Goal: Information Seeking & Learning: Learn about a topic

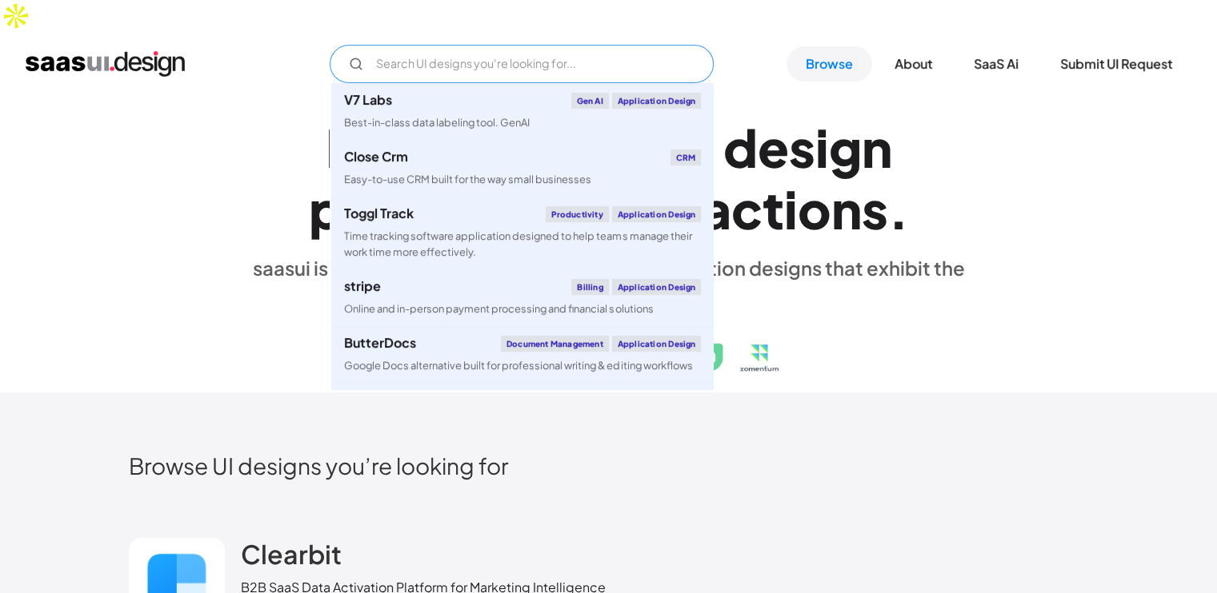
click at [576, 45] on input "Email Form" at bounding box center [522, 64] width 384 height 38
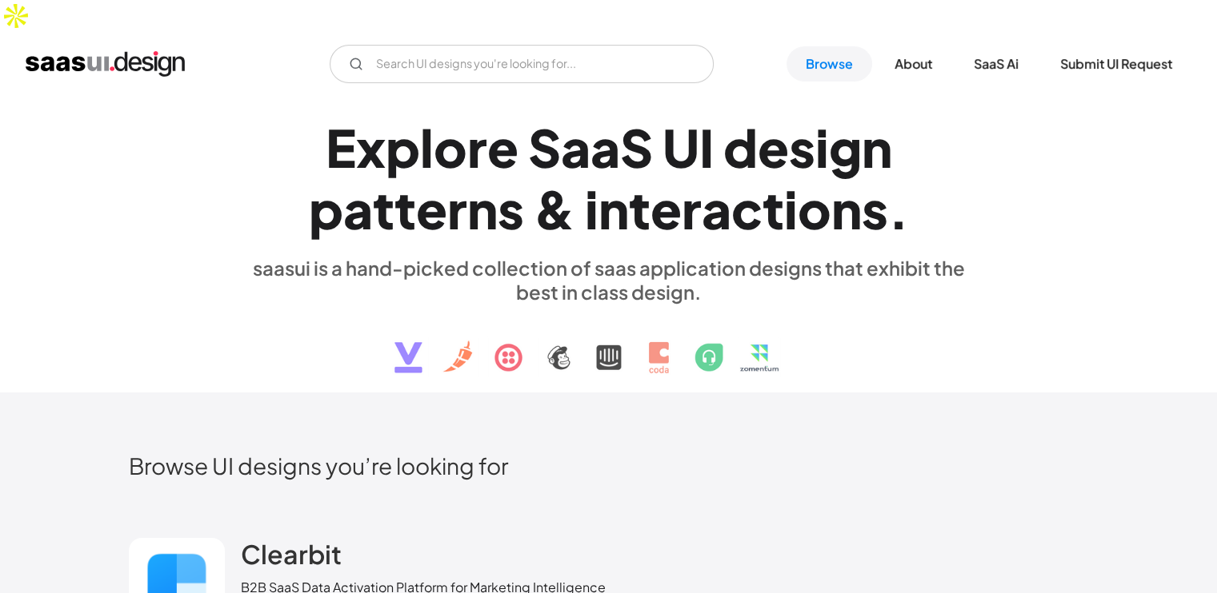
click at [211, 57] on div "V7 Labs Gen AI Application Design Best-in-class data labeling tool. GenAI Close…" at bounding box center [608, 64] width 1217 height 64
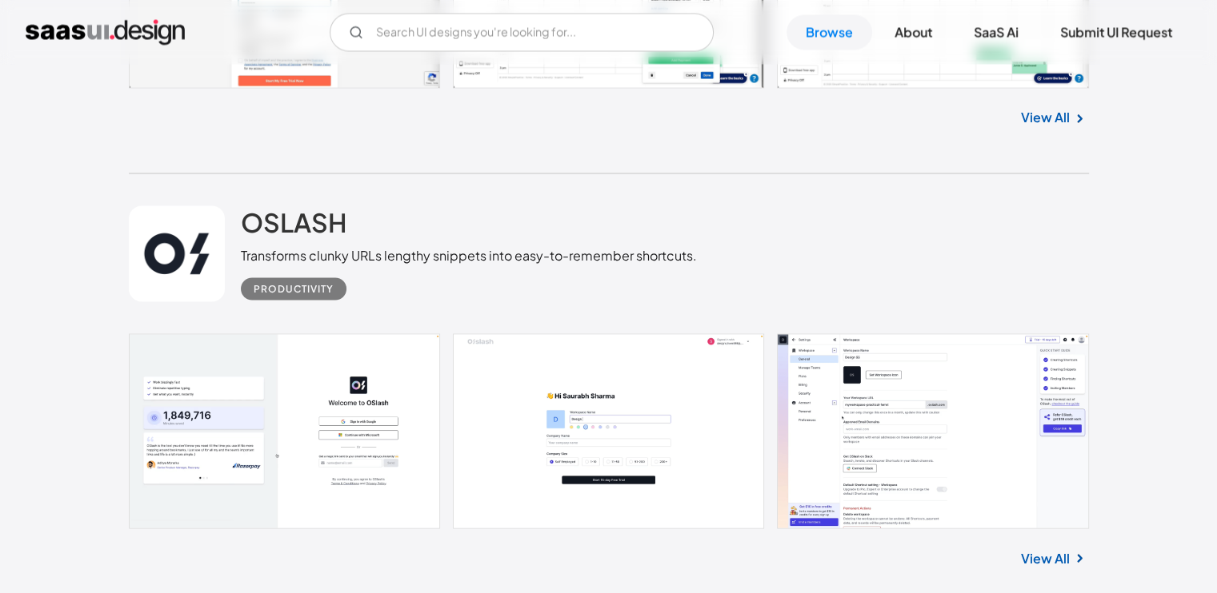
scroll to position [2843, 0]
click at [190, 214] on link at bounding box center [177, 253] width 96 height 96
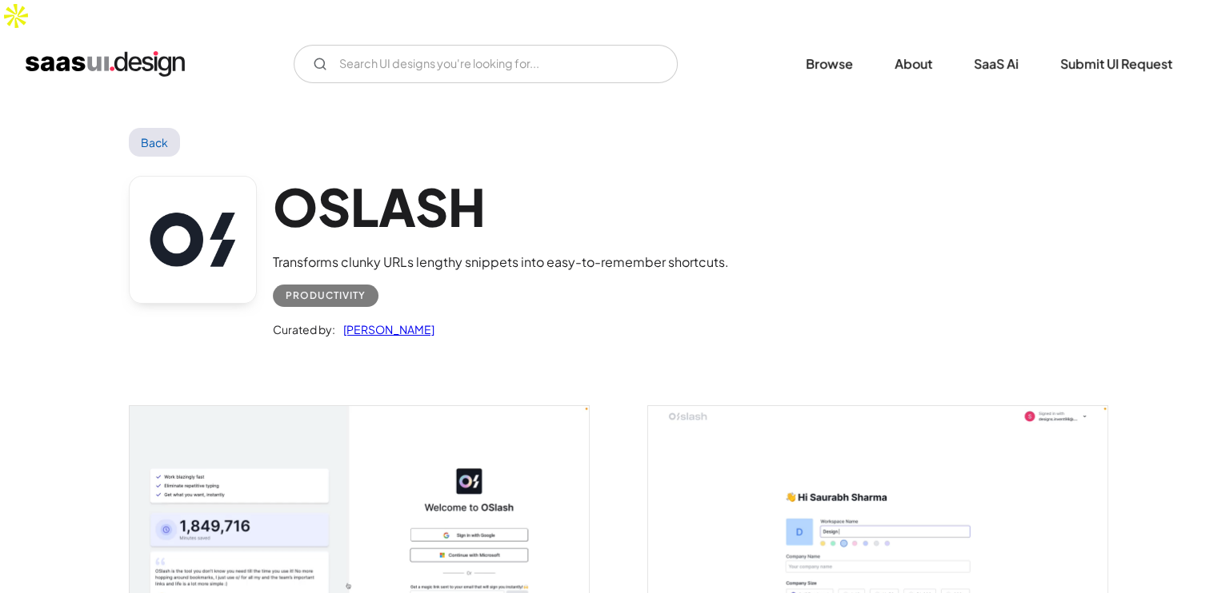
scroll to position [3, 0]
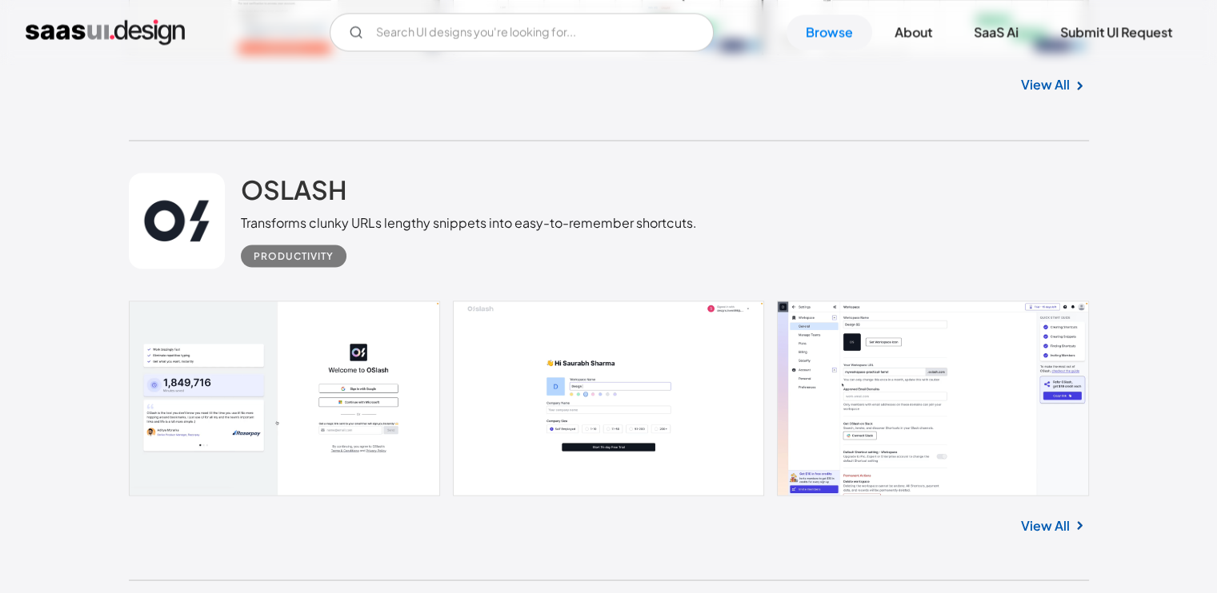
scroll to position [2843, 0]
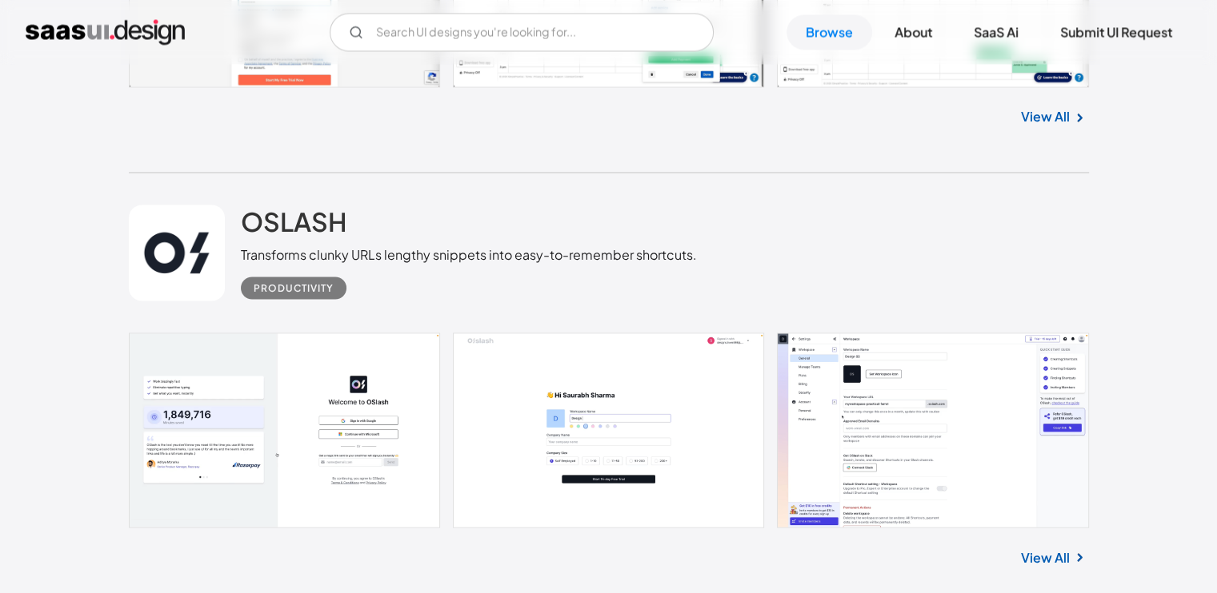
click at [446, 44] on input "Email Form" at bounding box center [522, 32] width 384 height 38
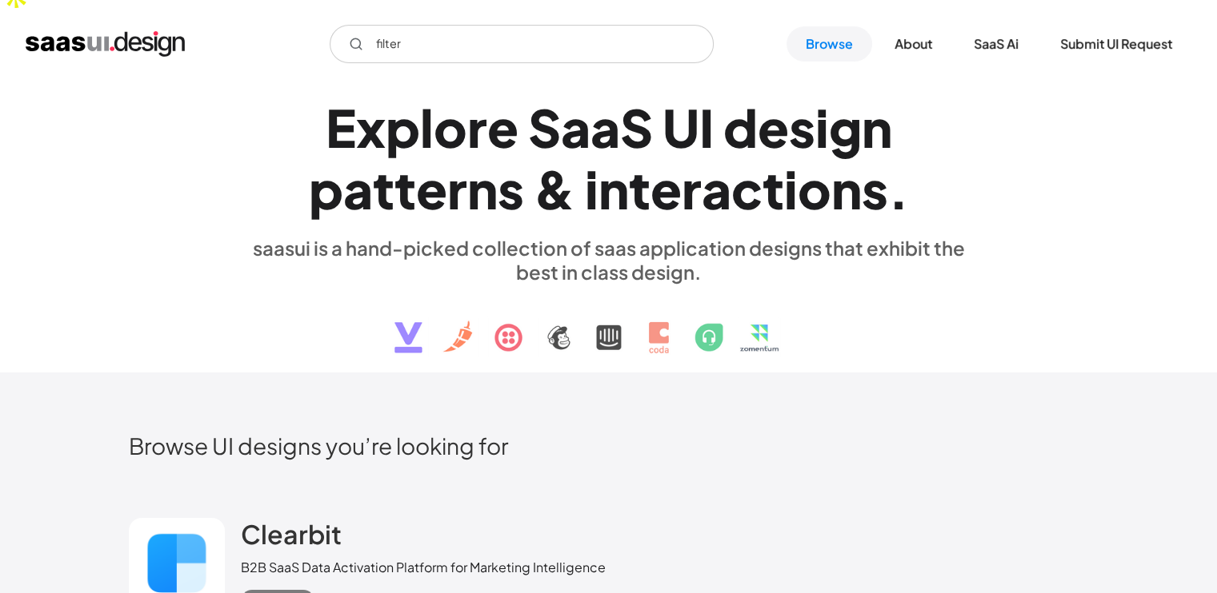
scroll to position [0, 0]
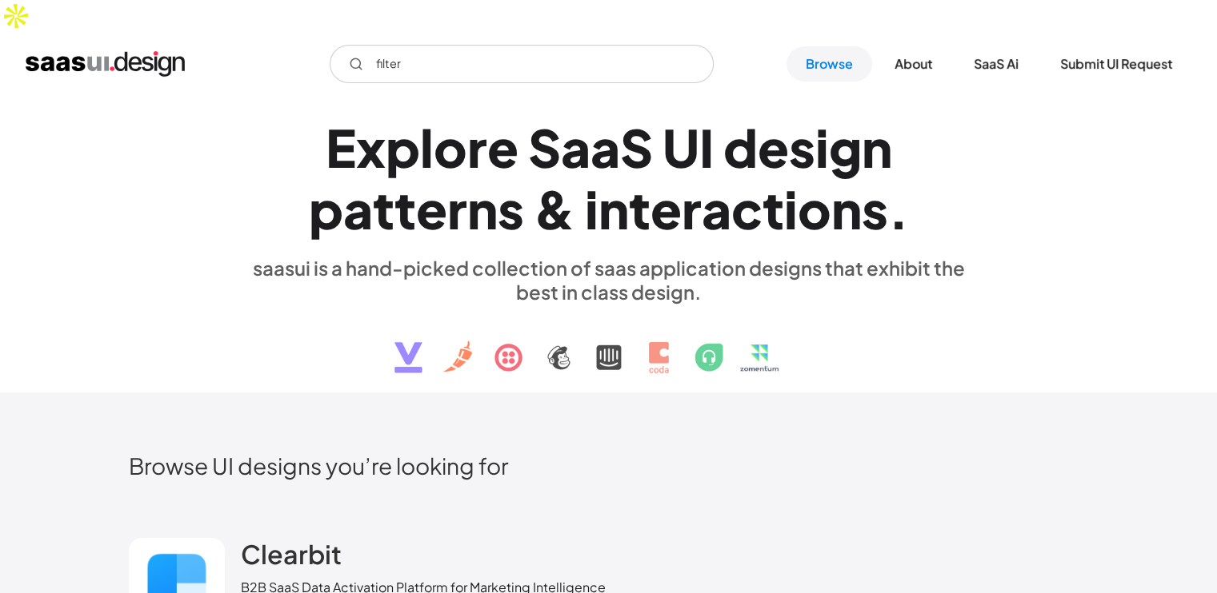
drag, startPoint x: 474, startPoint y: 39, endPoint x: 198, endPoint y: 46, distance: 276.0
click at [198, 46] on div "filter Not found ! Thank you! Your submission has been received! Oops! Somethin…" at bounding box center [608, 64] width 1165 height 38
type input "dashboard"
drag, startPoint x: 470, startPoint y: 37, endPoint x: 0, endPoint y: 206, distance: 499.7
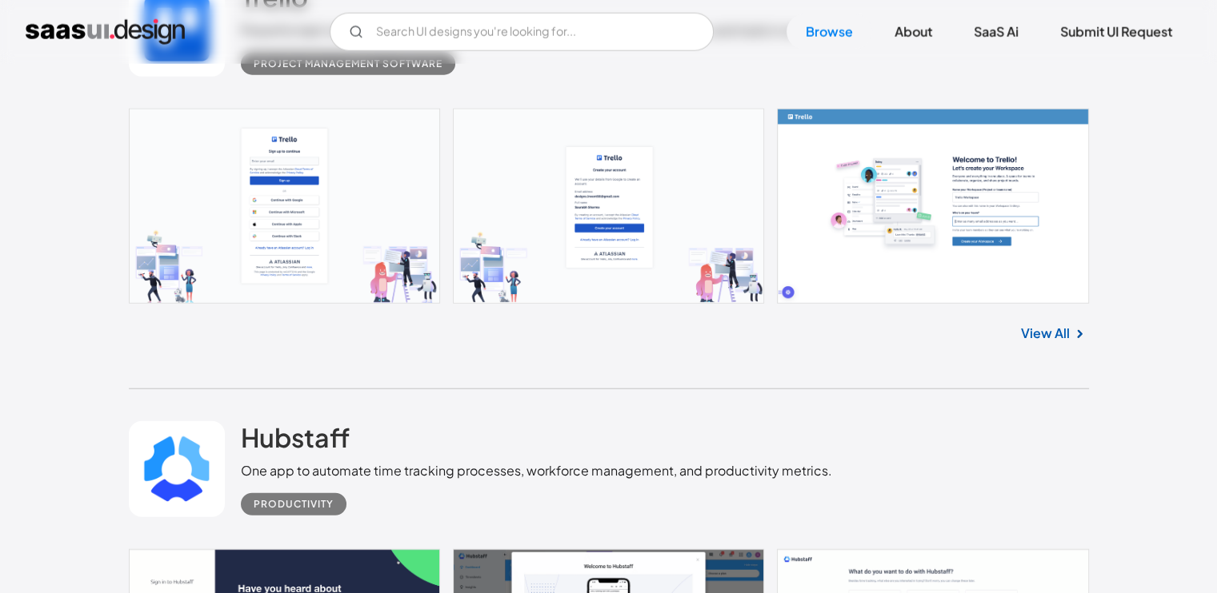
scroll to position [4073, 0]
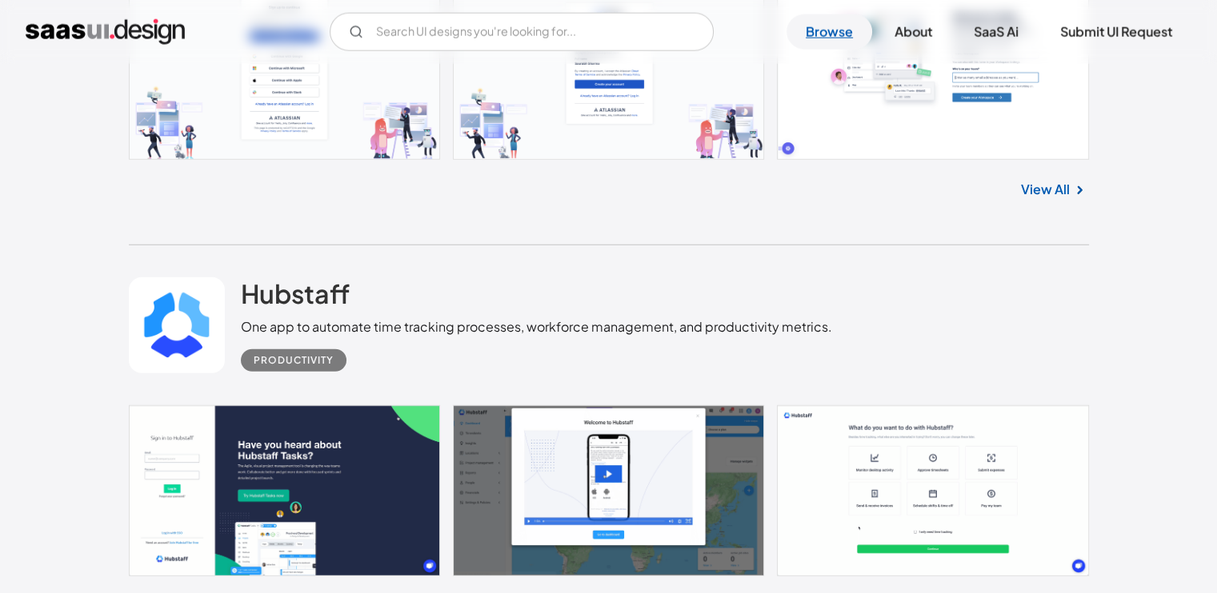
click at [825, 38] on link "Browse" at bounding box center [829, 31] width 86 height 35
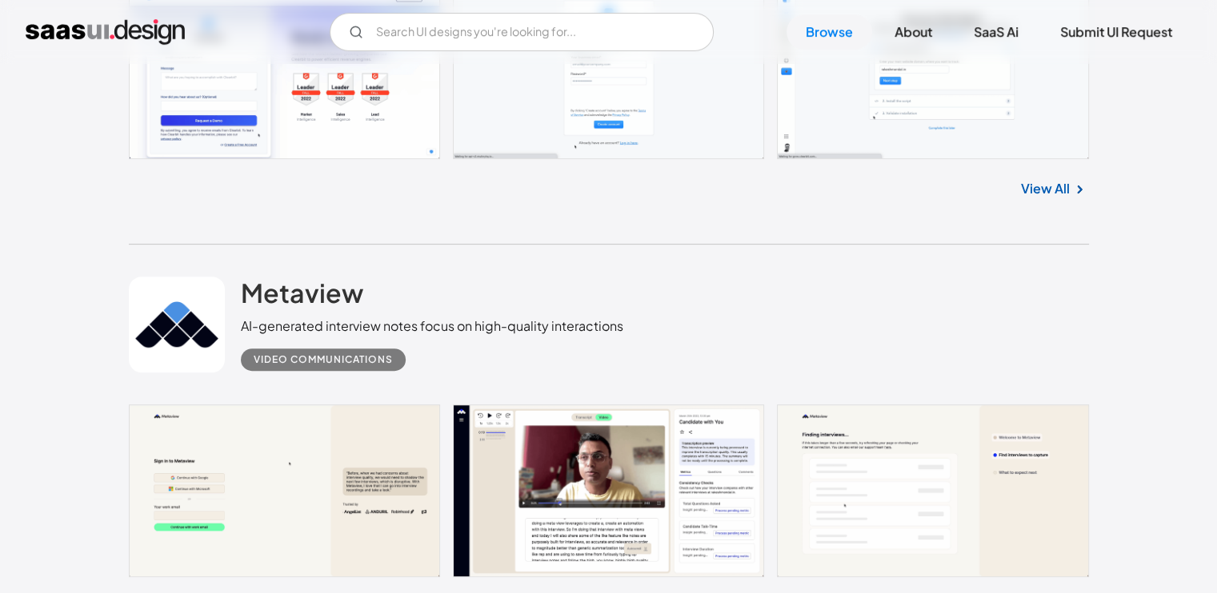
scroll to position [649, 0]
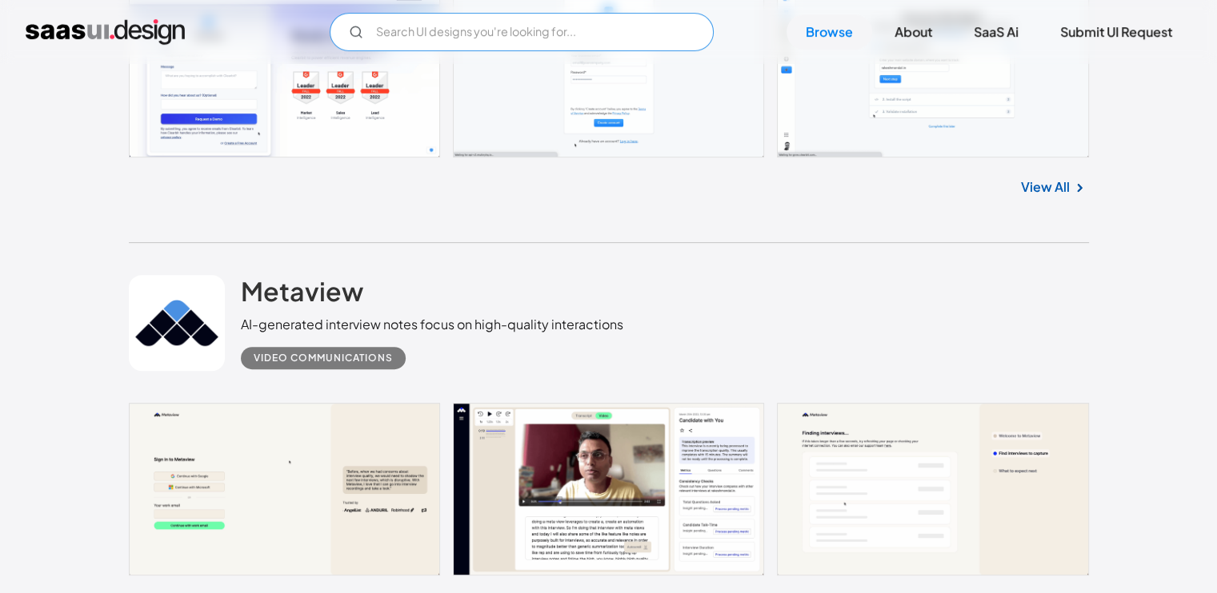
click at [553, 46] on input "Email Form" at bounding box center [522, 32] width 384 height 38
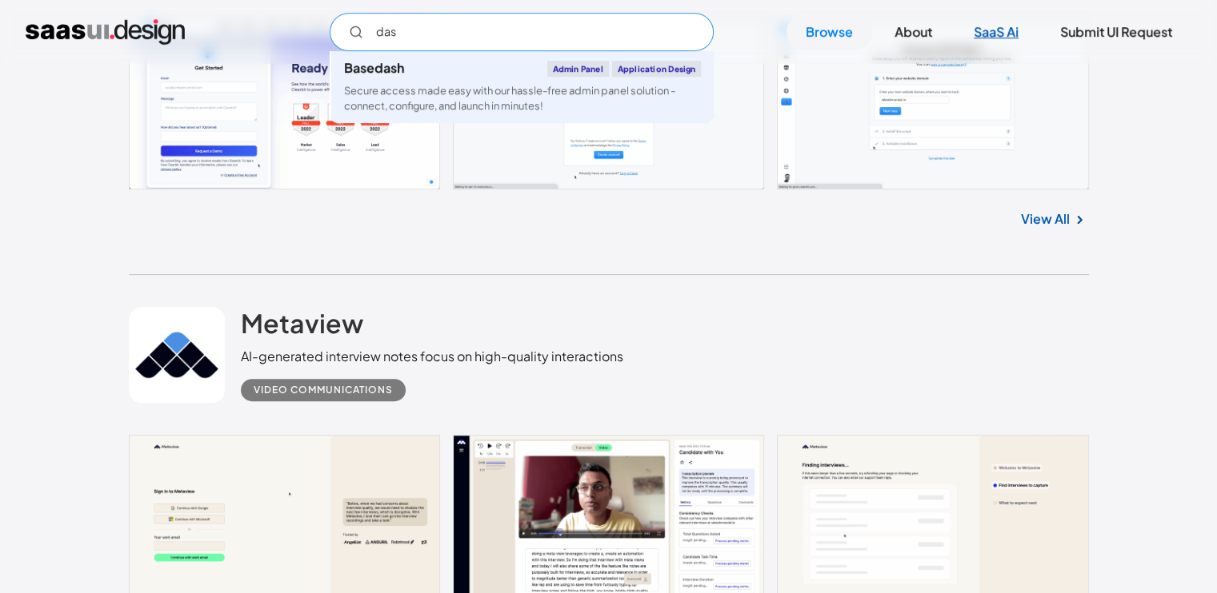
type input "das"
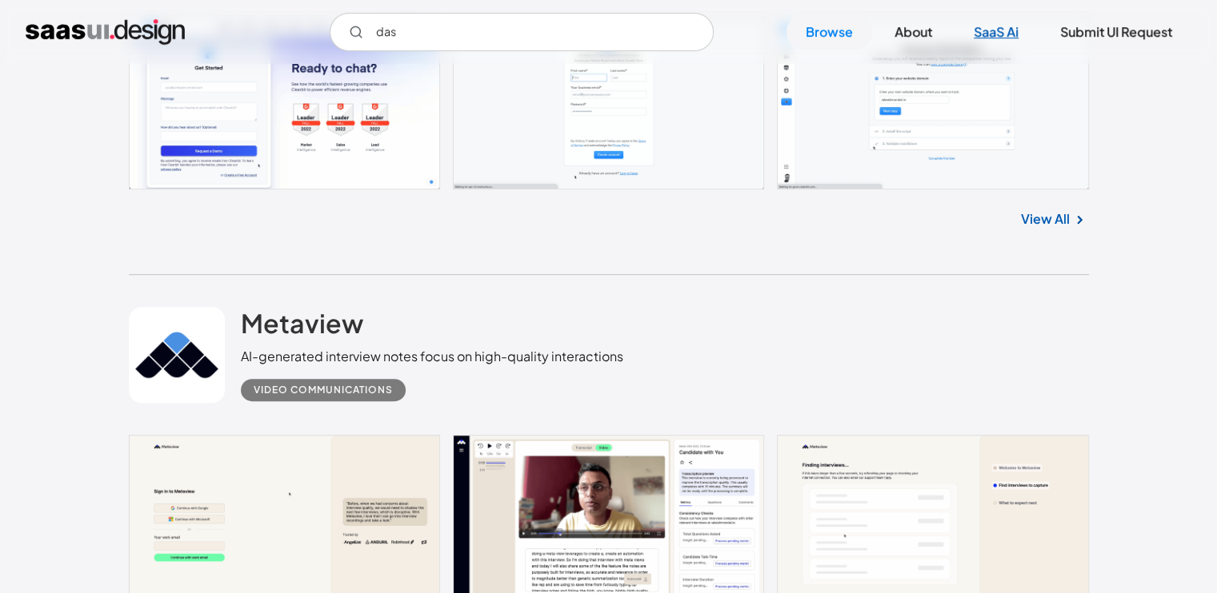
click at [1011, 42] on link "SaaS Ai" at bounding box center [995, 31] width 83 height 35
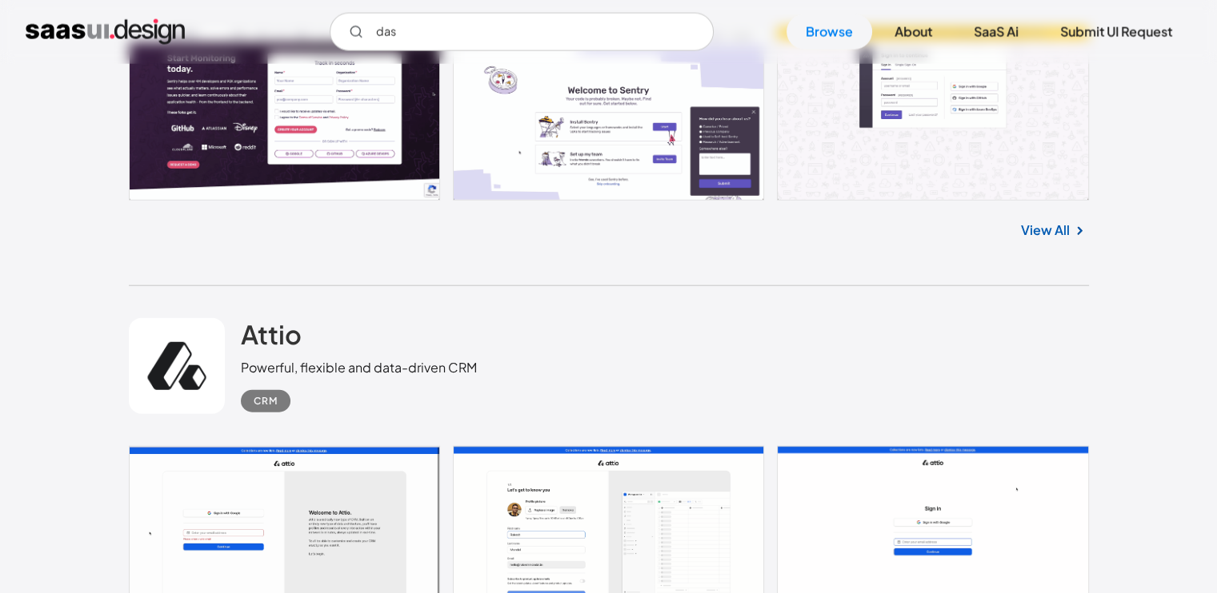
scroll to position [9877, 0]
click at [262, 318] on h2 "Attio" at bounding box center [271, 334] width 61 height 32
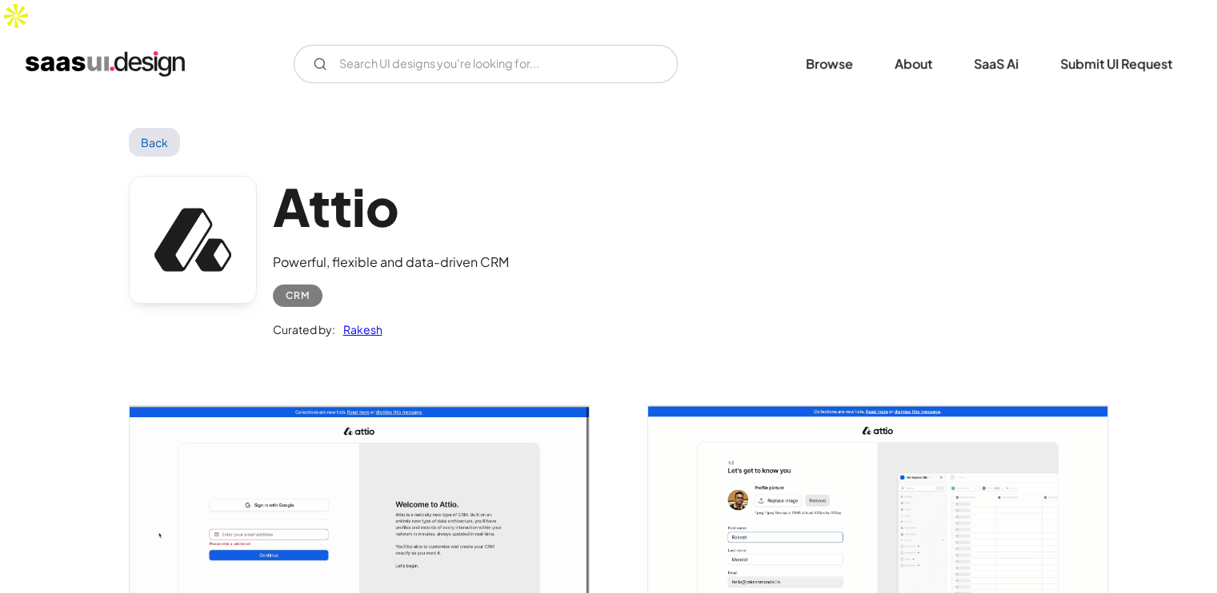
click at [166, 128] on link "Back" at bounding box center [155, 142] width 52 height 29
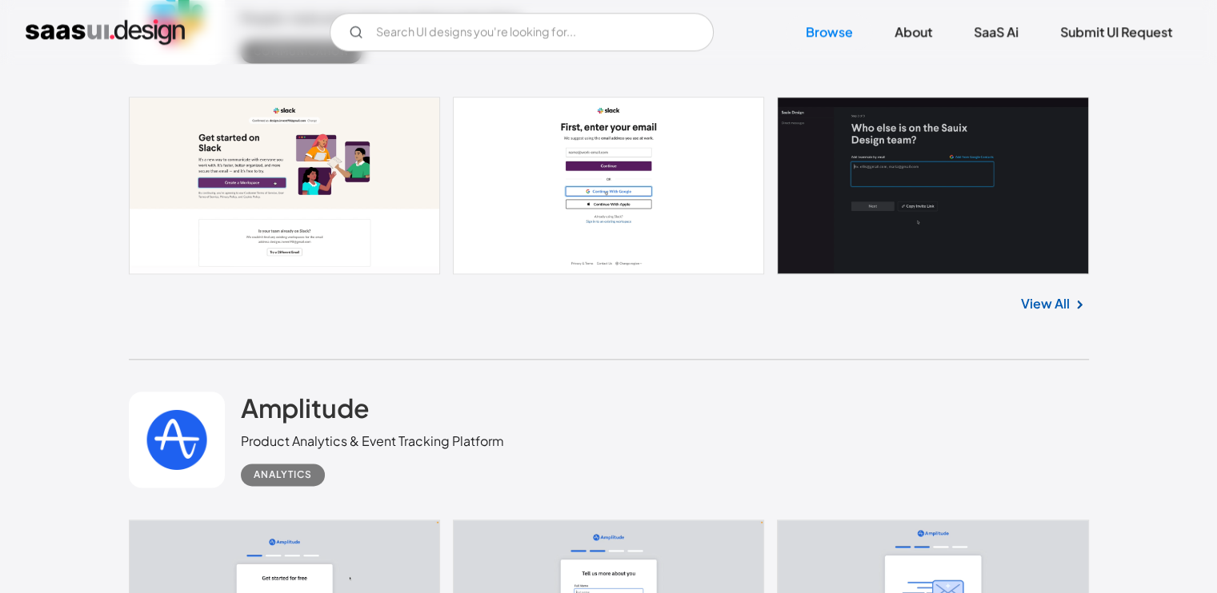
scroll to position [13911, 0]
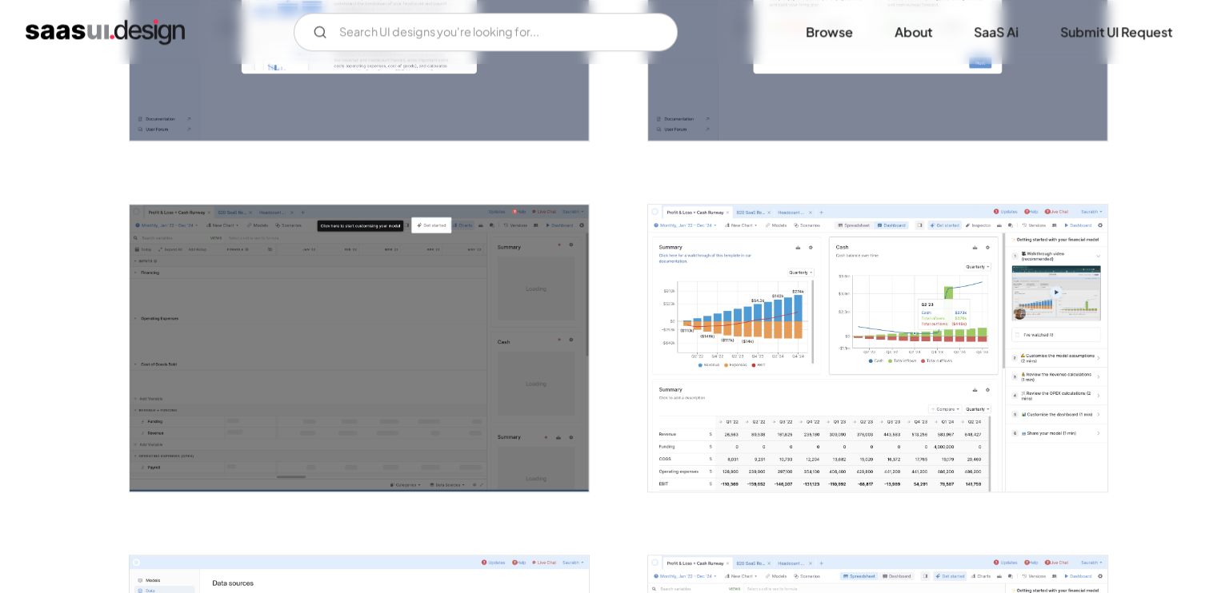
scroll to position [1624, 0]
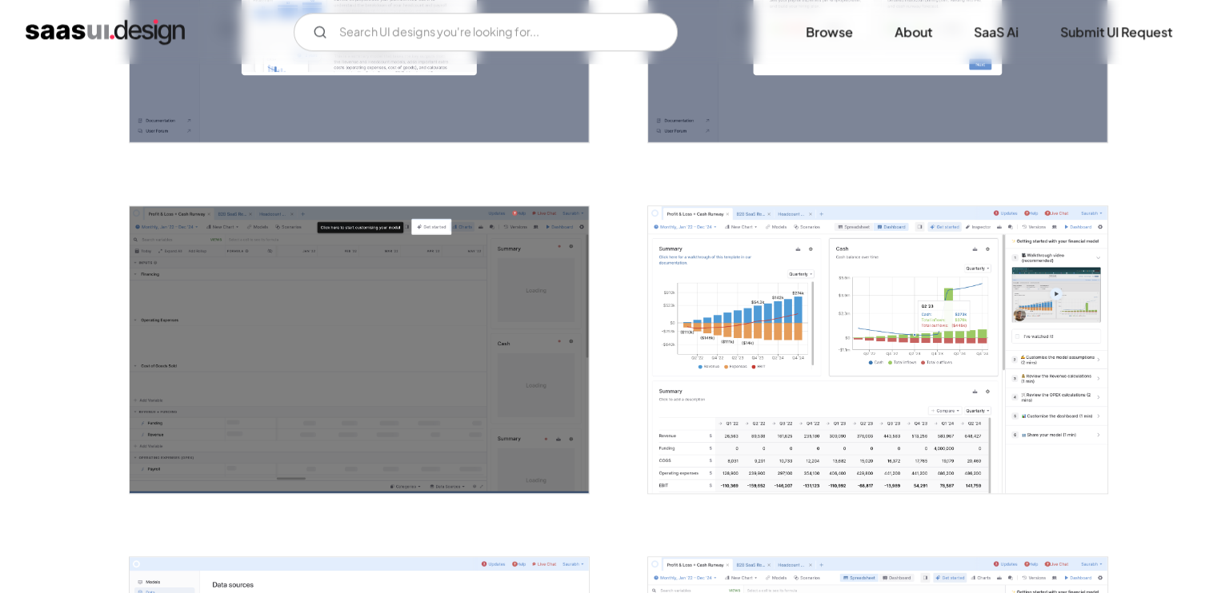
click at [754, 290] on img "open lightbox" at bounding box center [877, 349] width 459 height 287
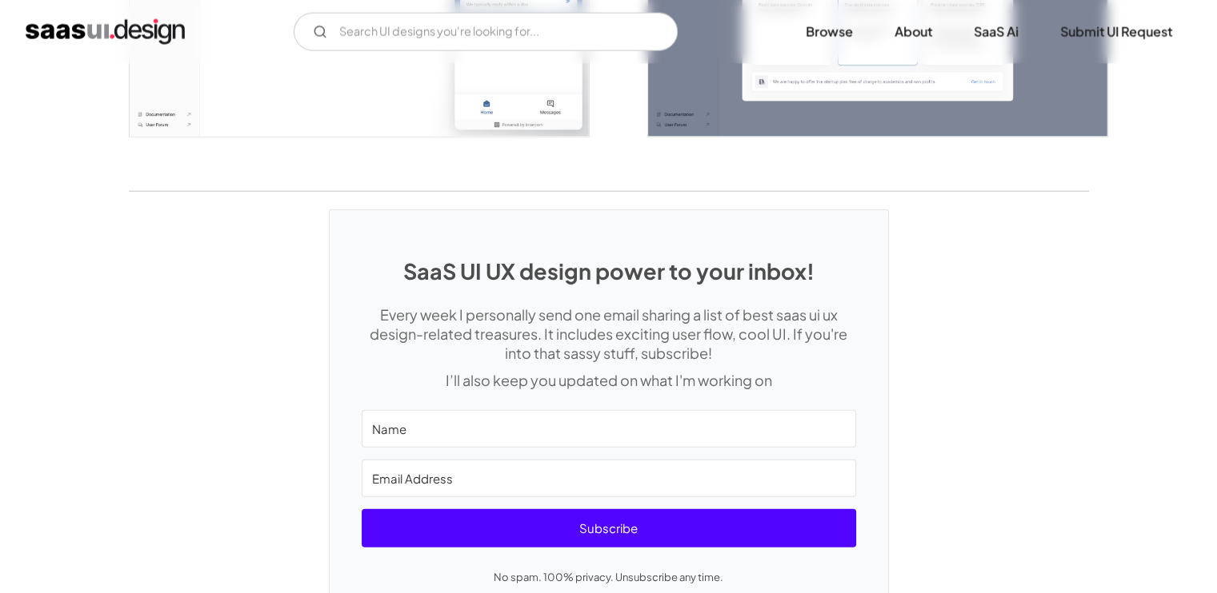
scroll to position [3823, 0]
